Goal: Task Accomplishment & Management: Complete application form

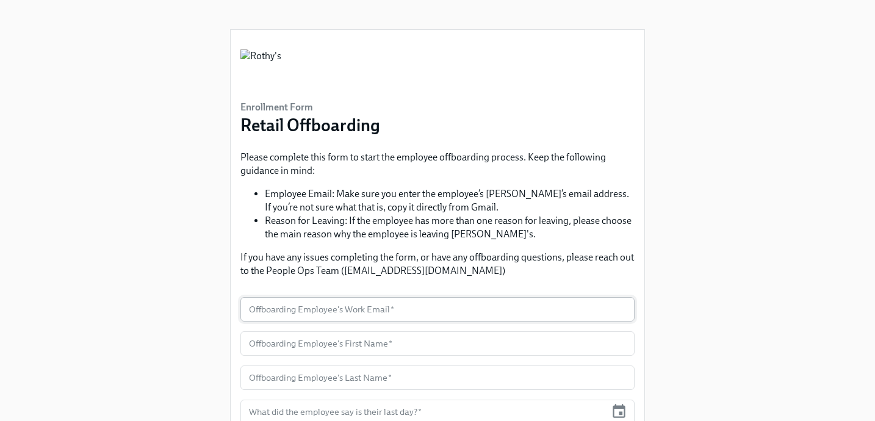
click at [360, 308] on input "text" at bounding box center [438, 309] width 394 height 24
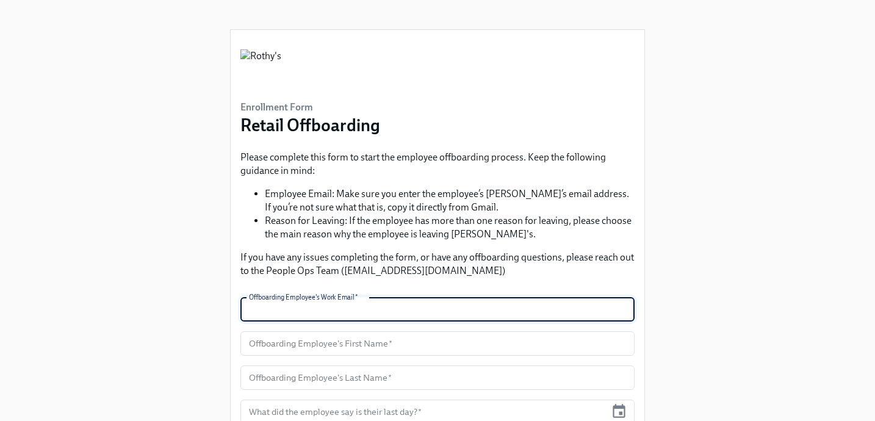
type input "l"
type input "[EMAIL_ADDRESS][DOMAIN_NAME]"
click at [287, 347] on input "text" at bounding box center [438, 343] width 394 height 24
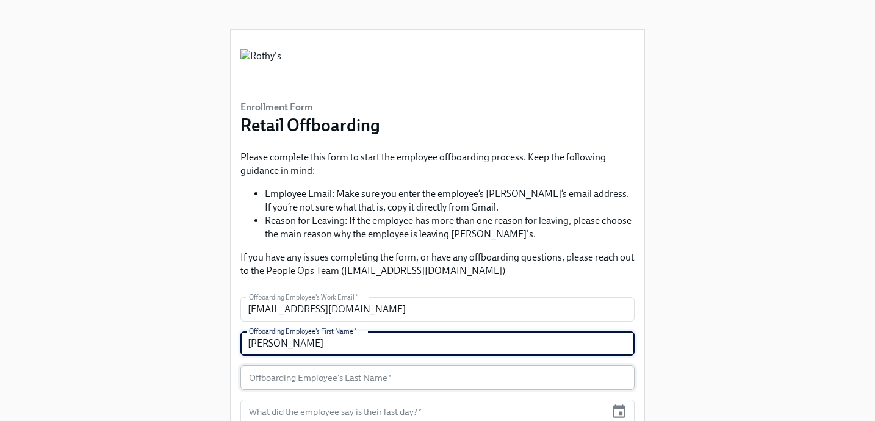
type input "[PERSON_NAME]"
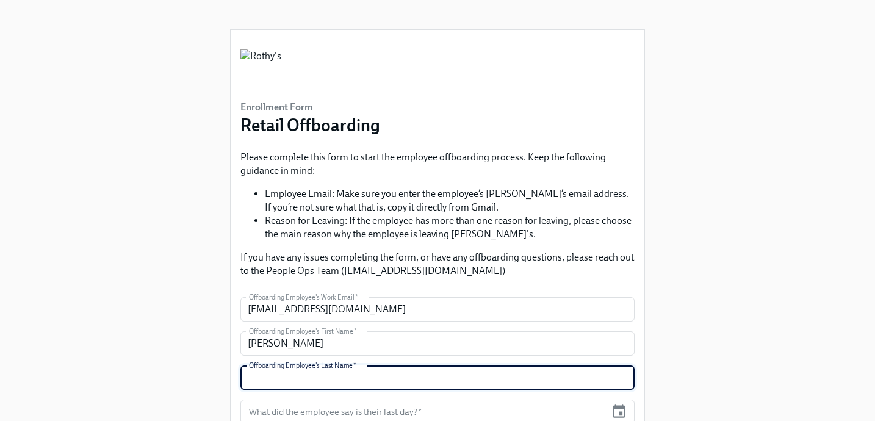
click at [280, 380] on input "text" at bounding box center [438, 378] width 394 height 24
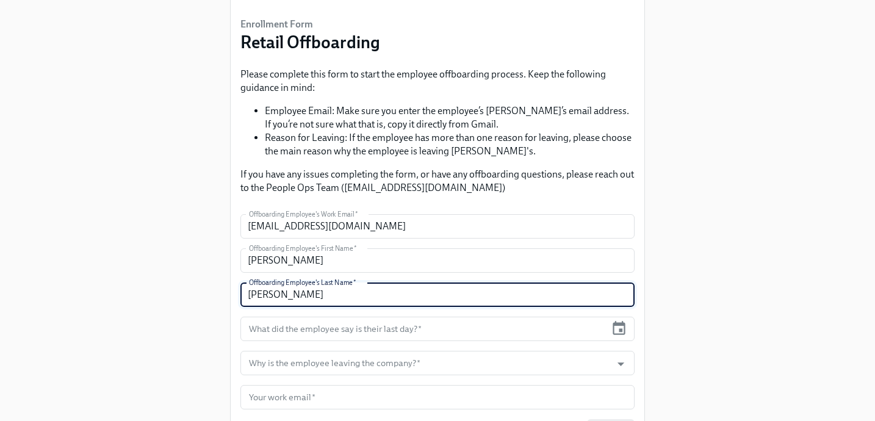
scroll to position [84, 0]
type input "[PERSON_NAME]"
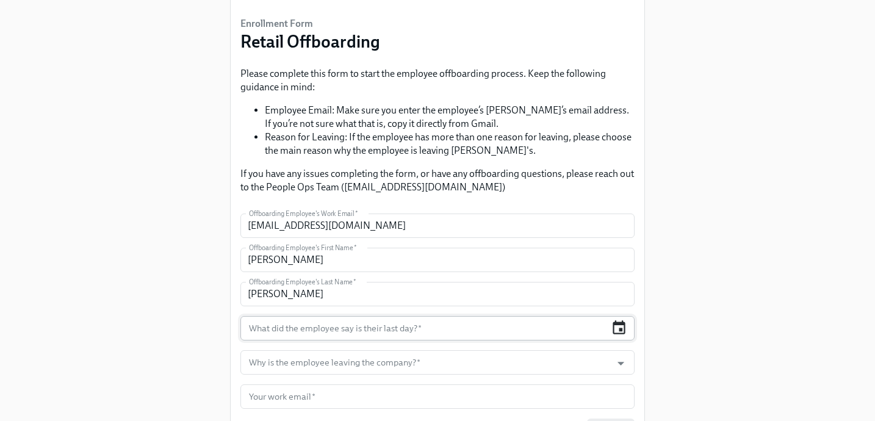
click at [620, 327] on icon "button" at bounding box center [619, 328] width 16 height 16
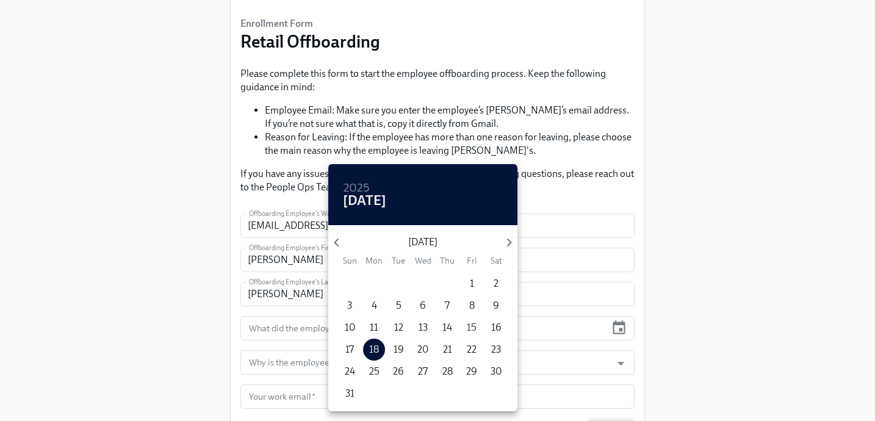
click at [474, 327] on p "15" at bounding box center [472, 327] width 10 height 13
type input "[DATE]"
click at [684, 258] on div at bounding box center [437, 210] width 875 height 421
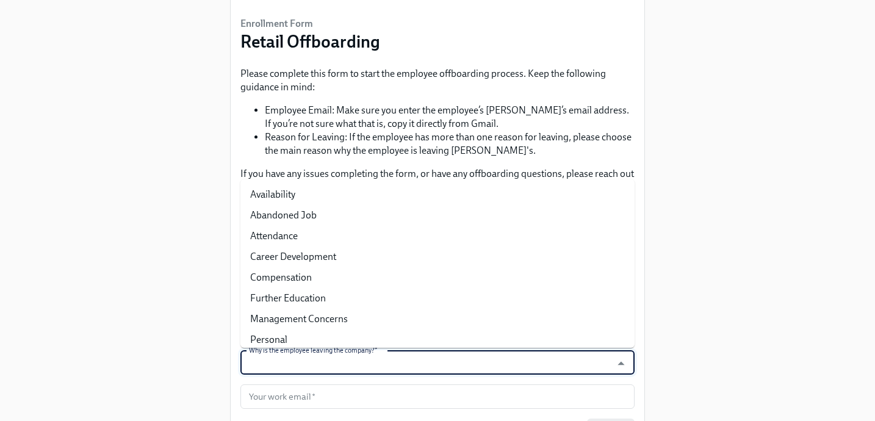
click at [416, 360] on input "Why is the employee leaving the company?   *" at bounding box center [426, 362] width 359 height 24
click at [622, 361] on icon "Close" at bounding box center [621, 363] width 16 height 16
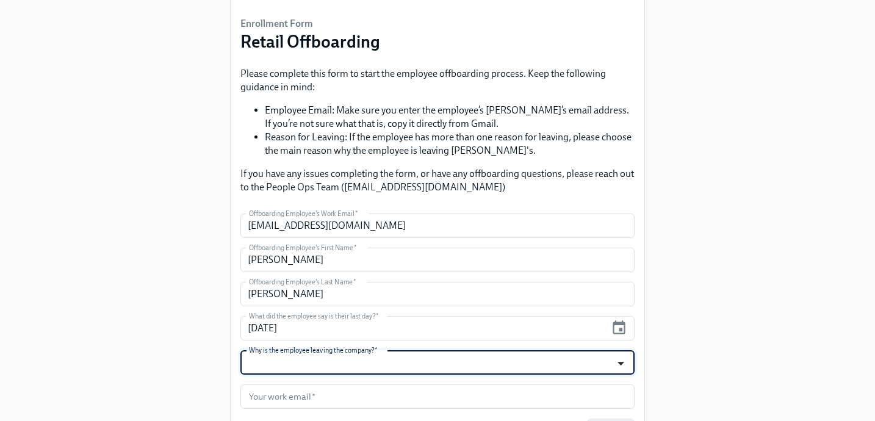
click at [622, 361] on icon "Open" at bounding box center [621, 363] width 16 height 16
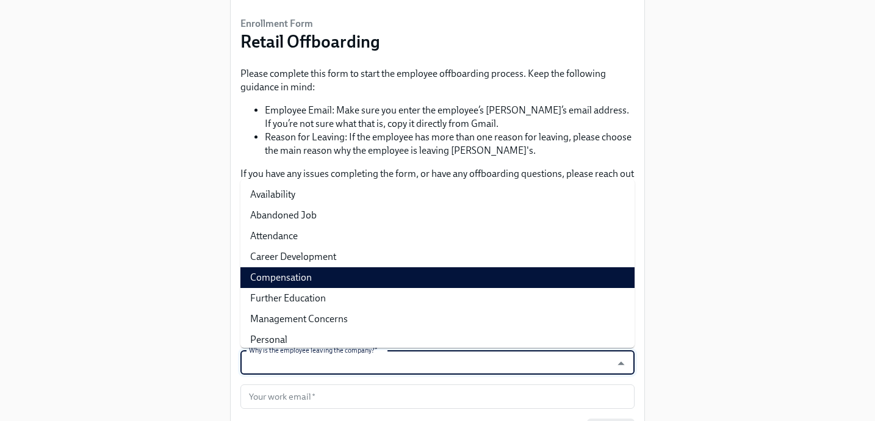
scroll to position [49, 0]
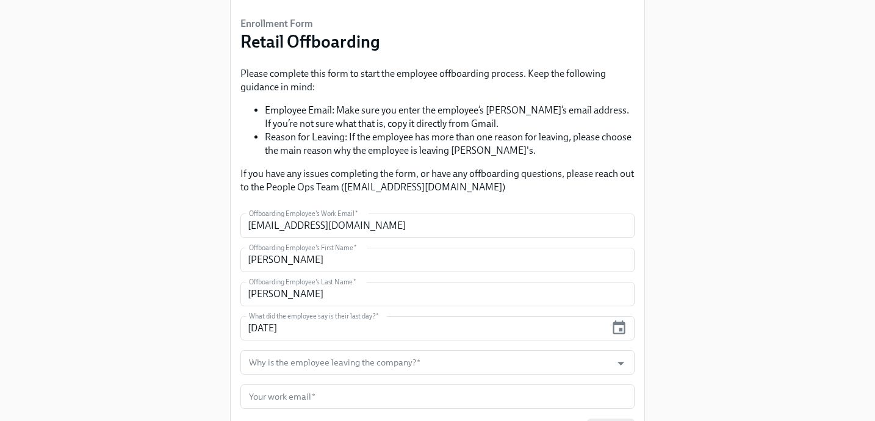
click at [197, 329] on div "Enrollment Form Retail Offboarding Please complete this form to start the emplo…" at bounding box center [438, 189] width 836 height 547
click at [618, 364] on icon "Open" at bounding box center [621, 363] width 16 height 16
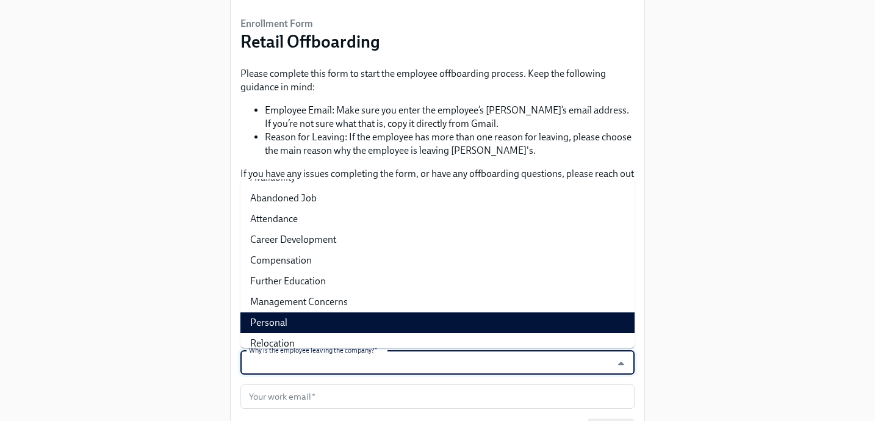
scroll to position [0, 0]
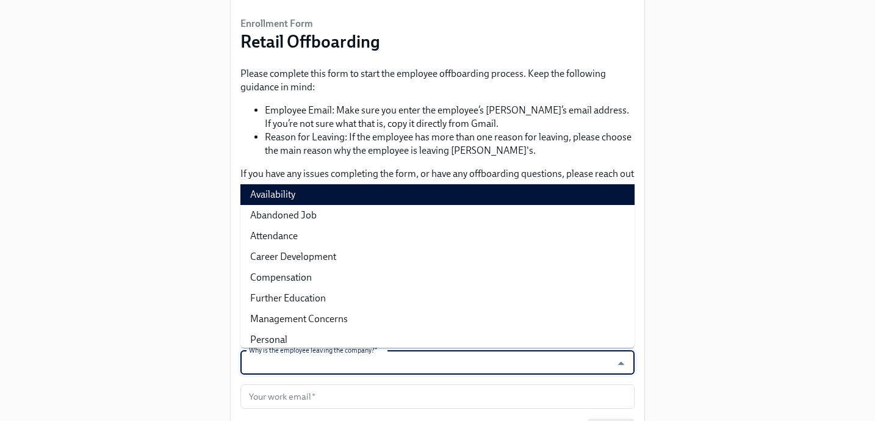
click at [275, 195] on li "Availability" at bounding box center [438, 194] width 394 height 21
type input "Availability"
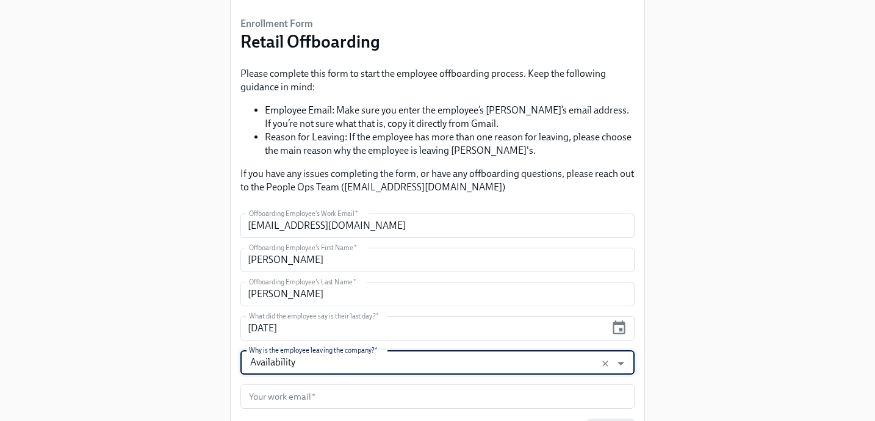
scroll to position [155, 0]
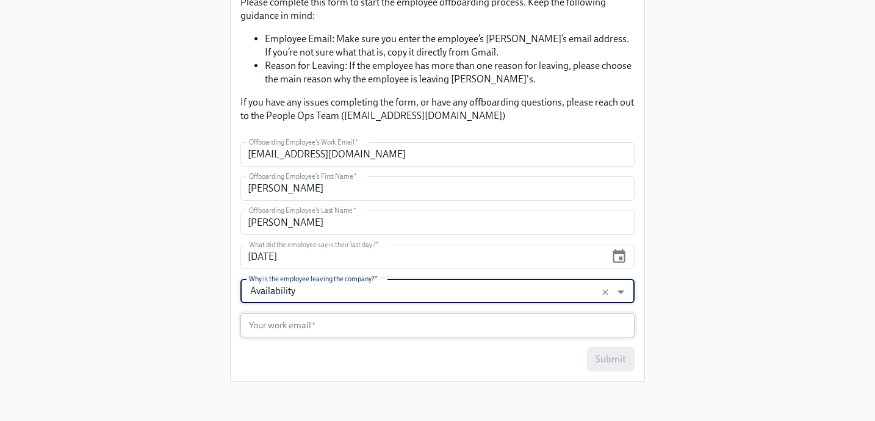
click at [402, 322] on input "text" at bounding box center [438, 325] width 394 height 24
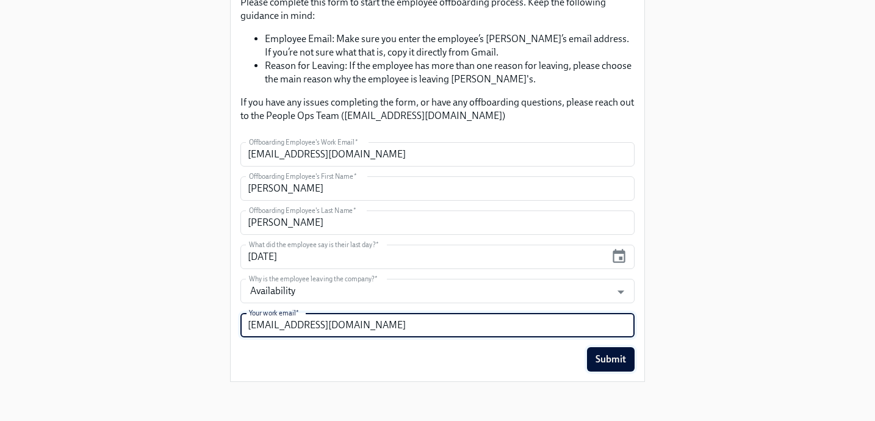
type input "[EMAIL_ADDRESS][DOMAIN_NAME]"
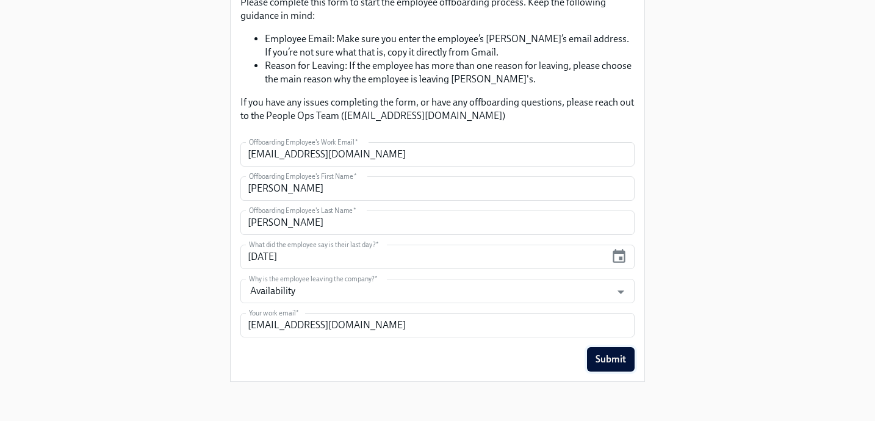
click at [610, 357] on span "Submit" at bounding box center [611, 359] width 31 height 12
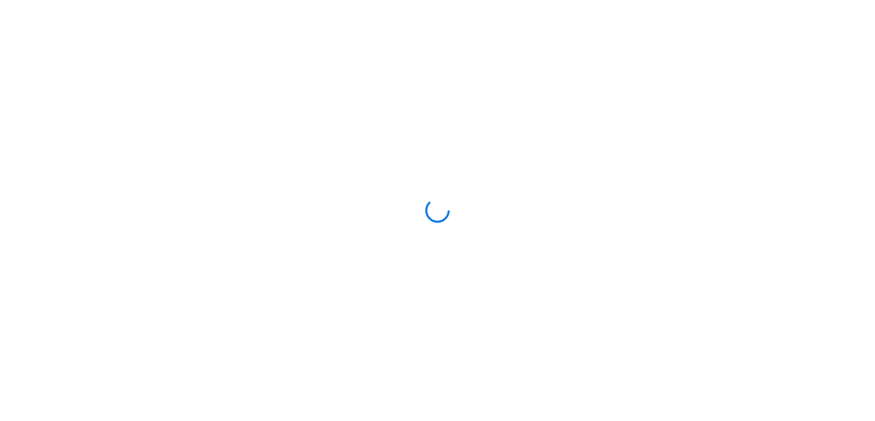
scroll to position [304, 0]
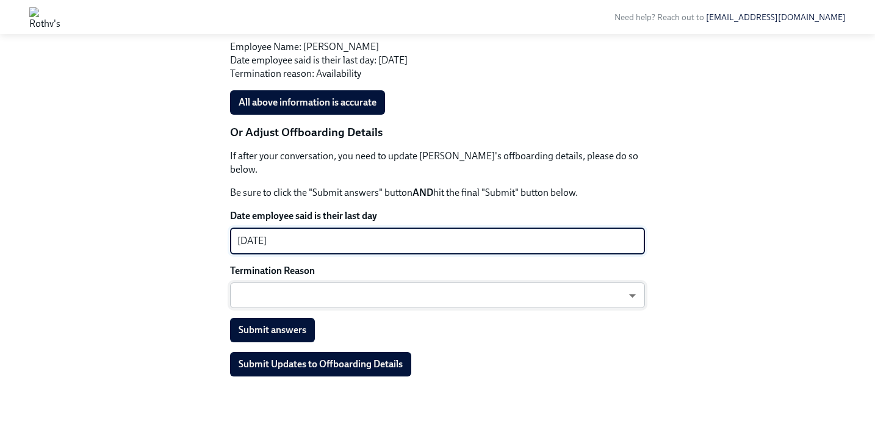
type textarea "[DATE]"
click at [299, 282] on body "Need help? Reach out to peopleops@rothys.com Back to Retail Offboarding overvie…" at bounding box center [437, 65] width 875 height 739
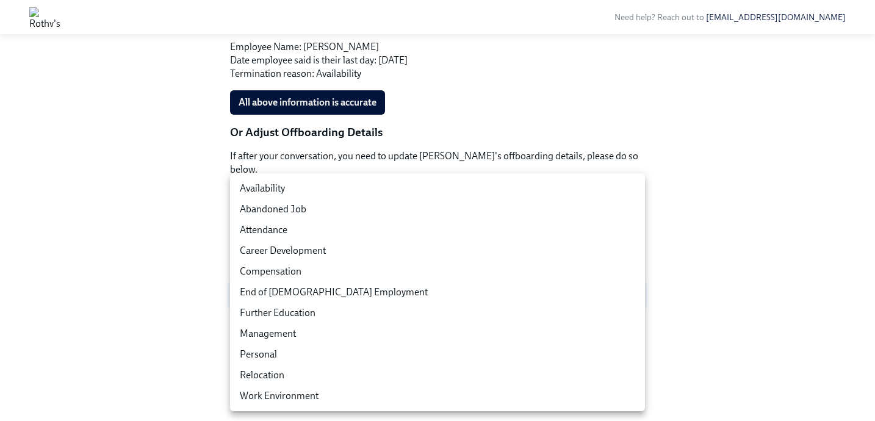
click at [278, 186] on li "Availability" at bounding box center [437, 188] width 415 height 21
type input "tpKzYNOpK"
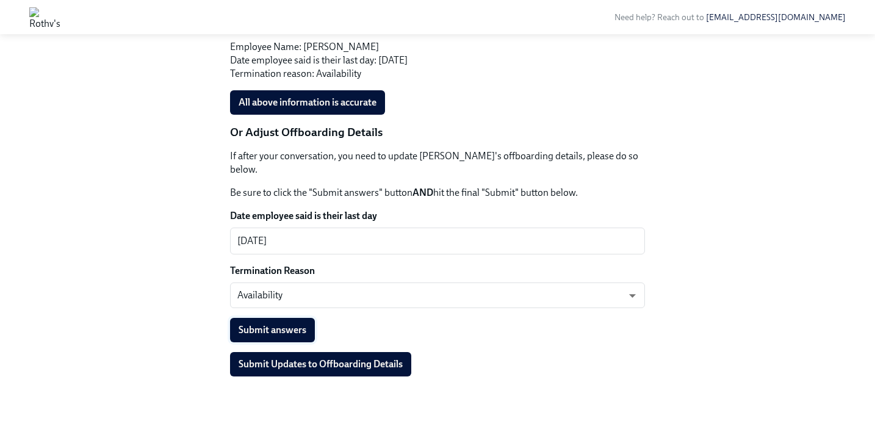
click at [287, 324] on span "Submit answers" at bounding box center [273, 330] width 68 height 12
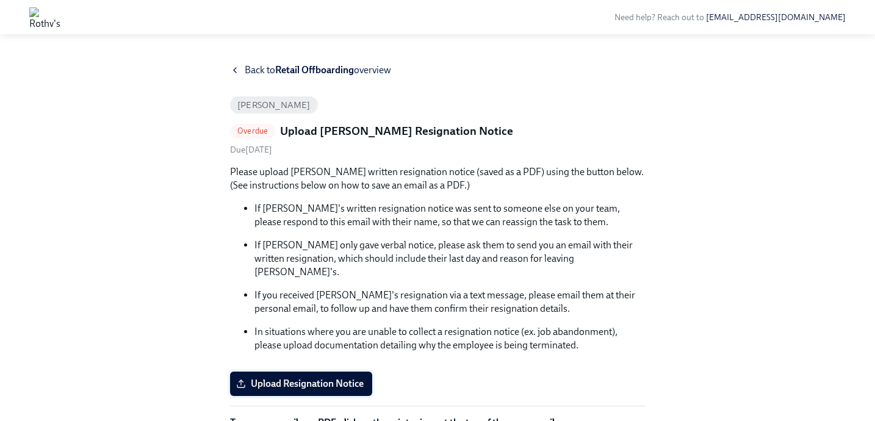
click at [302, 378] on span "Upload Resignation Notice" at bounding box center [301, 384] width 125 height 12
click at [0, 0] on input "Upload Resignation Notice" at bounding box center [0, 0] width 0 height 0
click at [322, 378] on span "Upload Resignation Notice" at bounding box center [301, 384] width 125 height 12
click at [0, 0] on input "Upload Resignation Notice" at bounding box center [0, 0] width 0 height 0
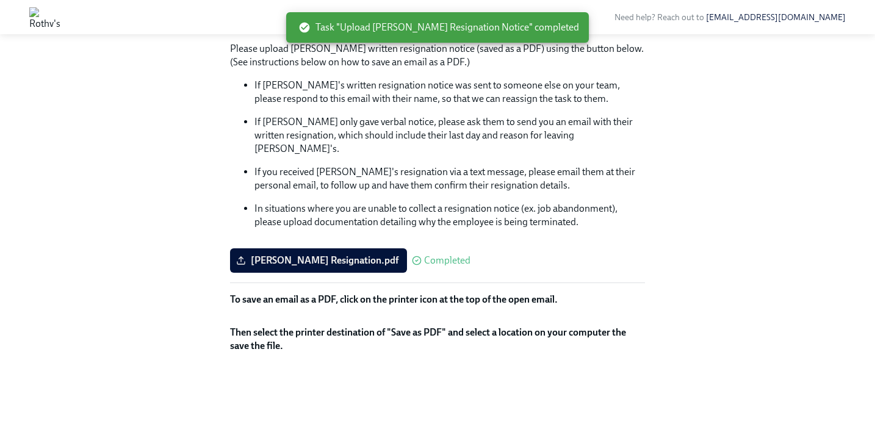
scroll to position [148, 0]
